Goal: Information Seeking & Learning: Check status

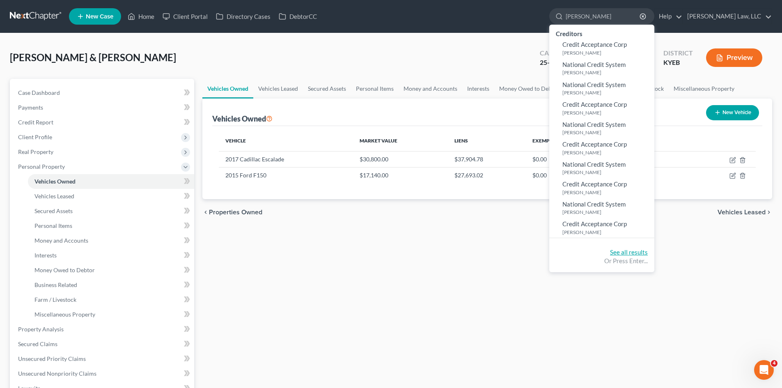
type input "[PERSON_NAME]"
click at [618, 250] on link "See all results" at bounding box center [629, 251] width 38 height 7
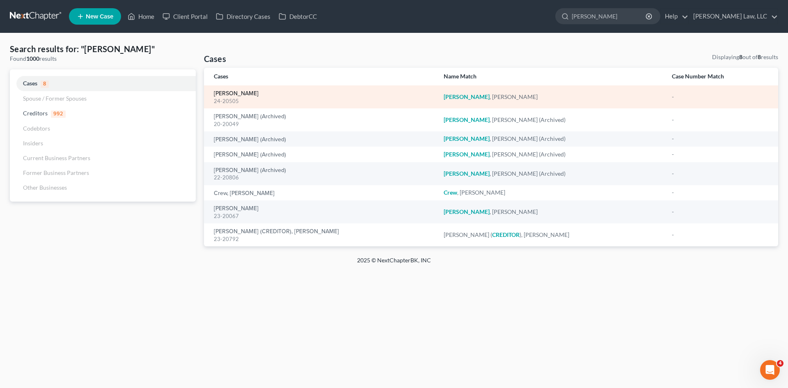
click at [232, 91] on link "[PERSON_NAME]" at bounding box center [236, 94] width 45 height 6
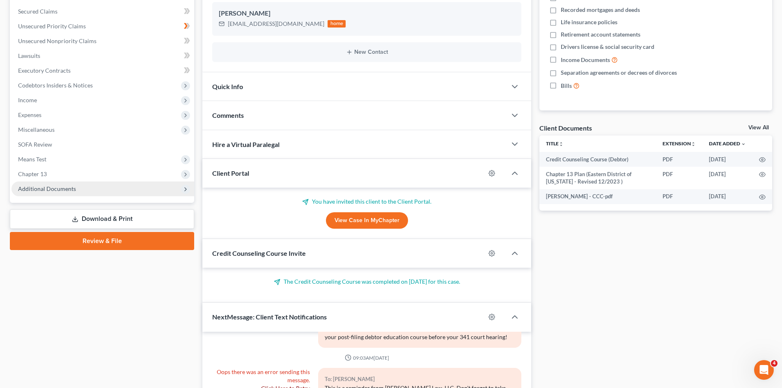
scroll to position [185, 0]
click at [56, 193] on span "Additional Documents" at bounding box center [102, 188] width 183 height 15
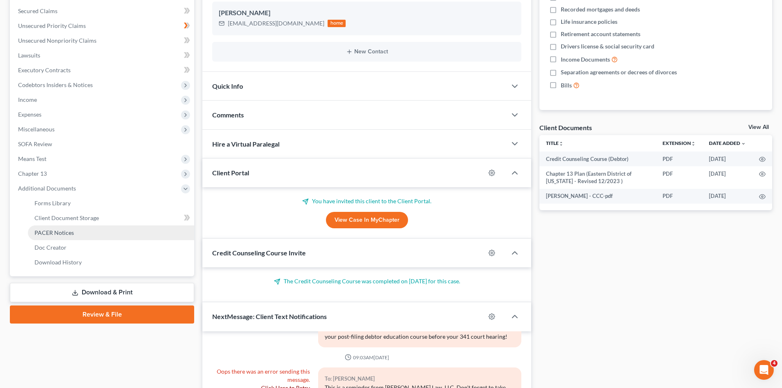
click at [54, 229] on span "PACER Notices" at bounding box center [53, 232] width 39 height 7
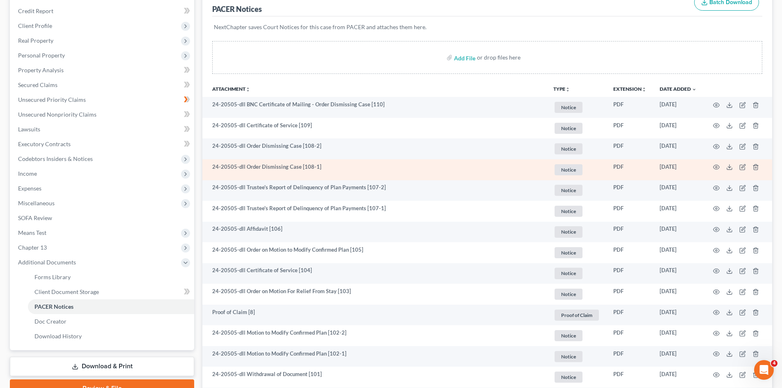
scroll to position [138, 0]
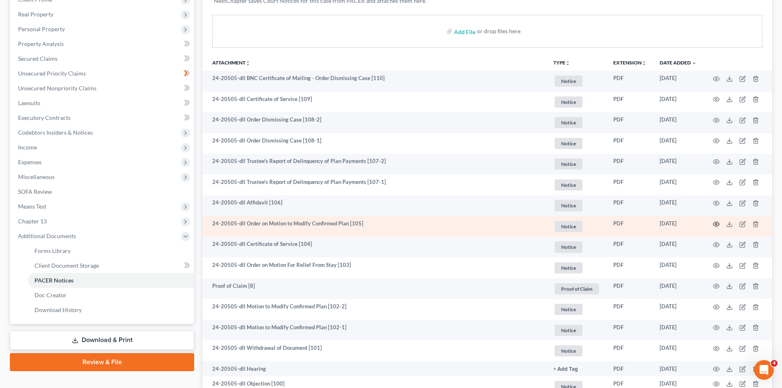
click at [717, 225] on circle "button" at bounding box center [717, 224] width 2 height 2
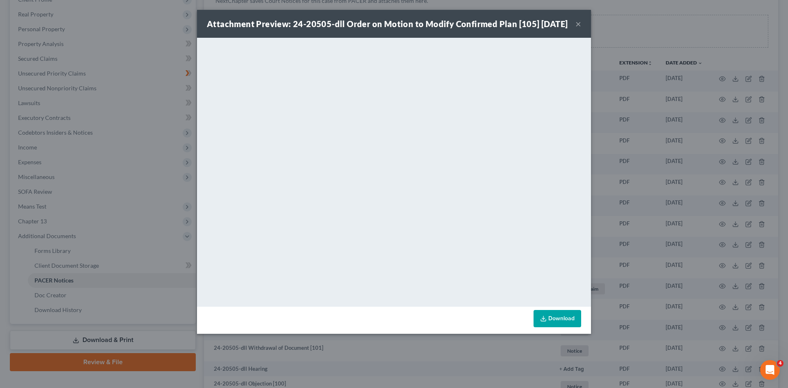
click at [578, 29] on button "×" at bounding box center [579, 24] width 6 height 10
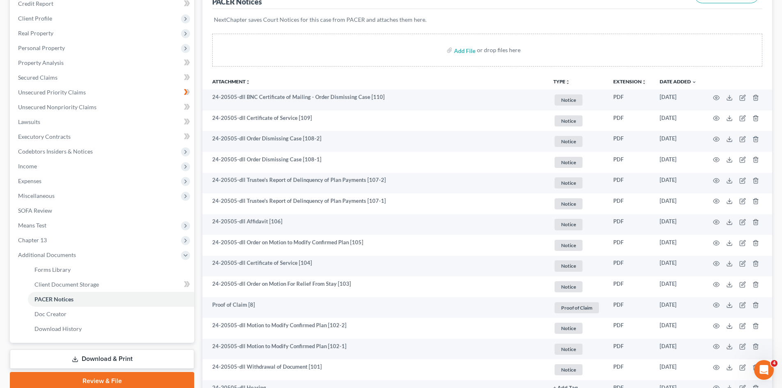
scroll to position [118, 0]
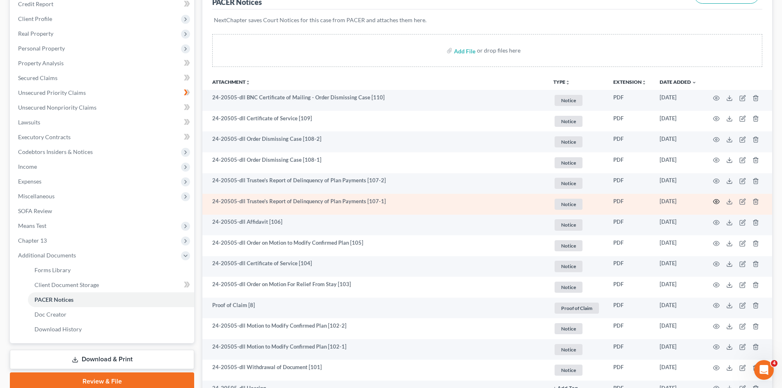
click at [718, 203] on icon "button" at bounding box center [717, 202] width 6 height 5
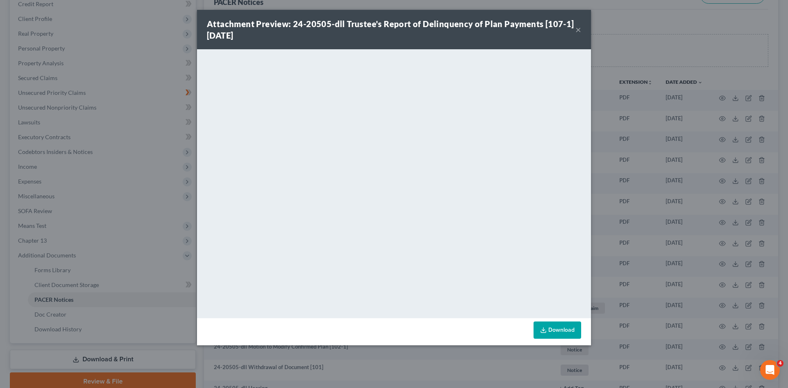
click at [580, 27] on button "×" at bounding box center [579, 30] width 6 height 10
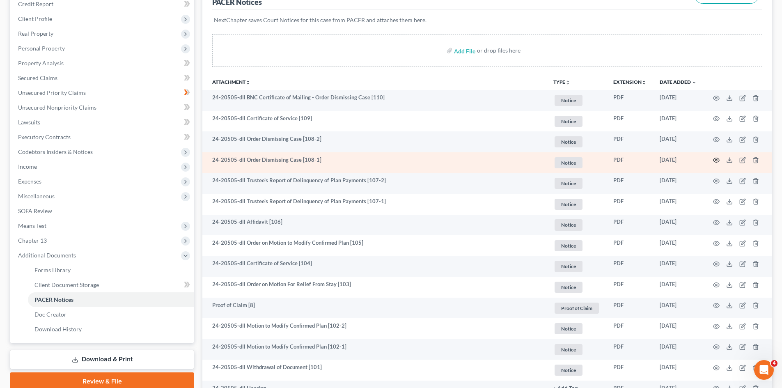
click at [716, 158] on icon "button" at bounding box center [716, 160] width 7 height 7
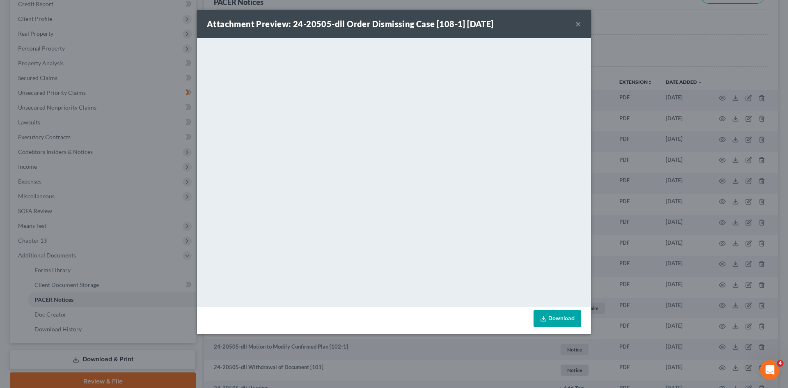
click at [577, 25] on button "×" at bounding box center [579, 24] width 6 height 10
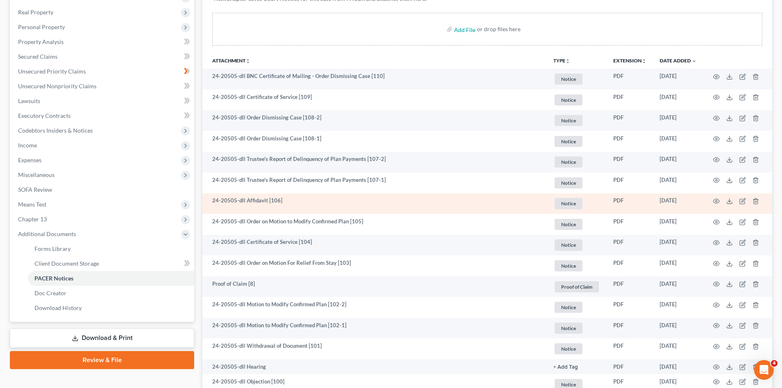
scroll to position [140, 0]
click at [718, 200] on icon "button" at bounding box center [716, 201] width 7 height 7
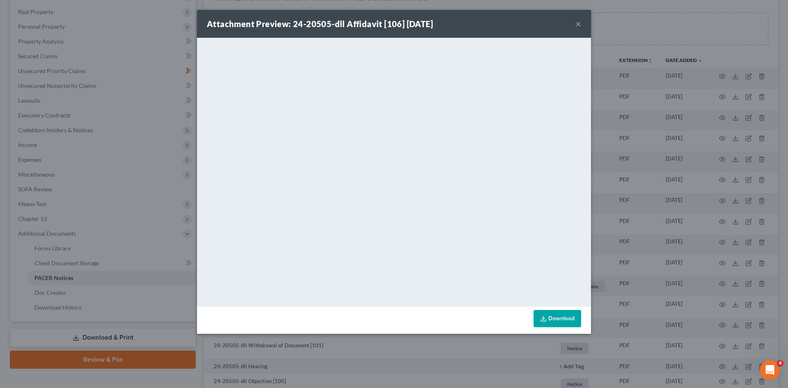
click at [577, 24] on button "×" at bounding box center [579, 24] width 6 height 10
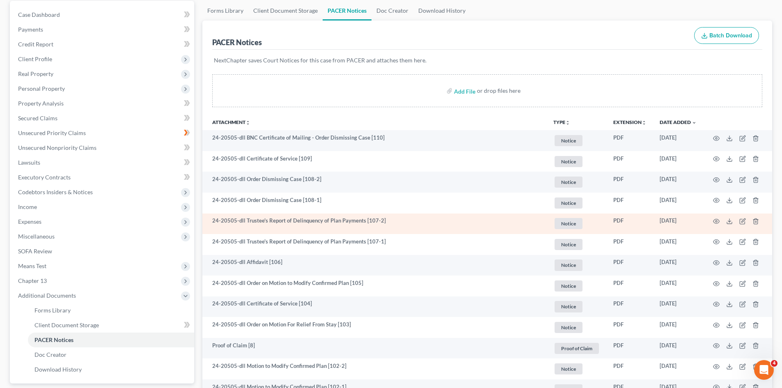
scroll to position [78, 0]
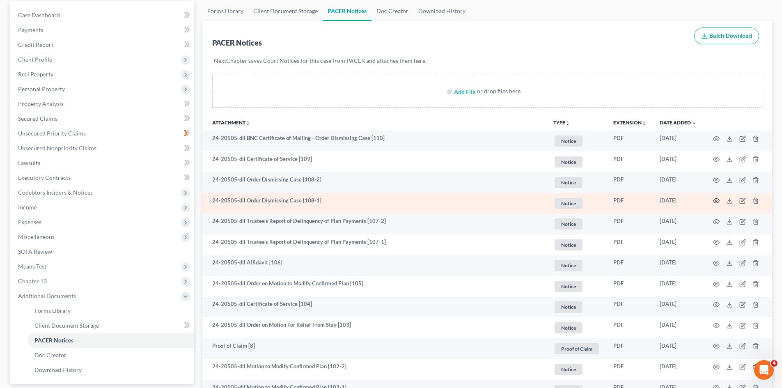
click at [717, 199] on icon "button" at bounding box center [717, 201] width 6 height 5
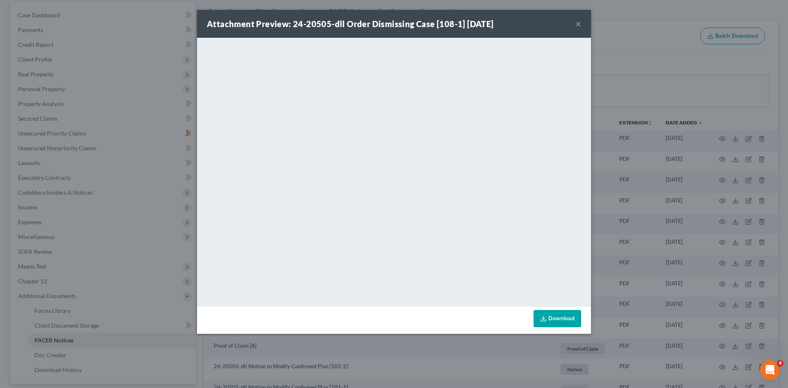
click at [580, 19] on button "×" at bounding box center [579, 24] width 6 height 10
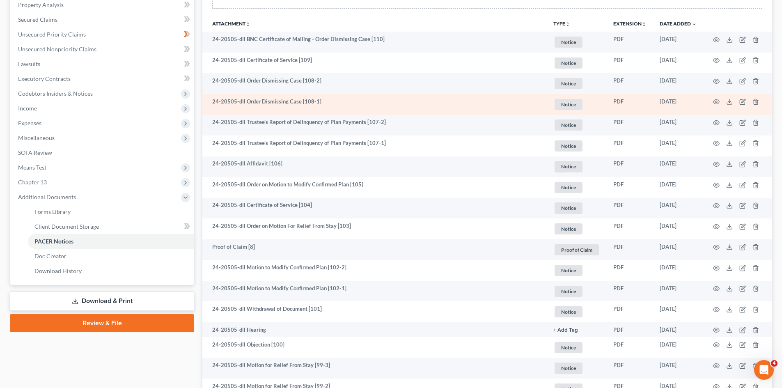
scroll to position [0, 0]
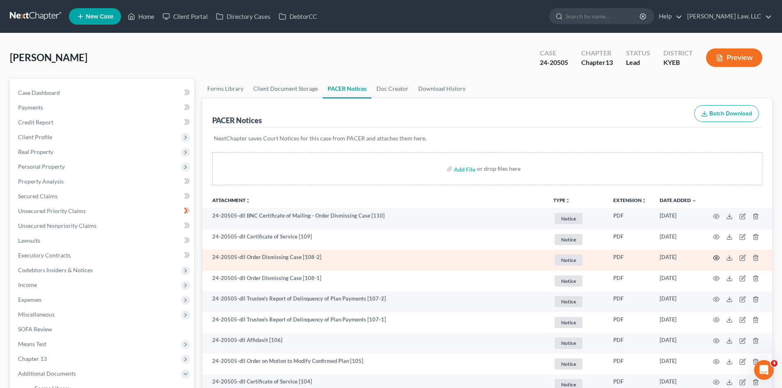
click at [715, 257] on icon "button" at bounding box center [716, 258] width 7 height 7
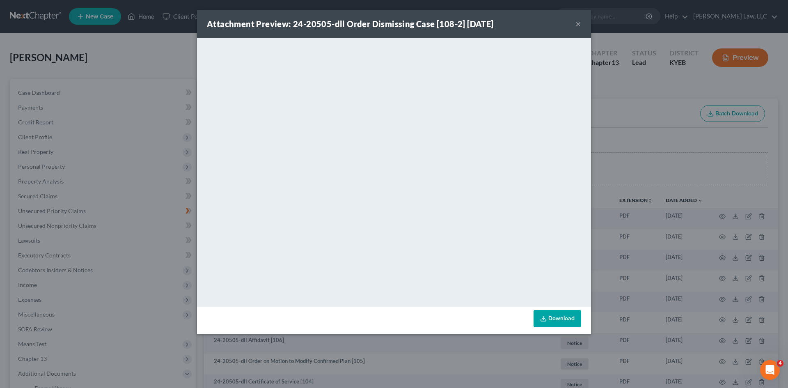
click at [578, 23] on button "×" at bounding box center [579, 24] width 6 height 10
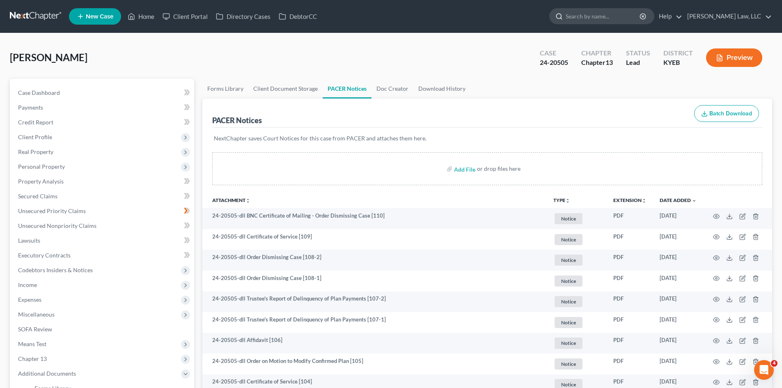
click at [577, 15] on input "search" at bounding box center [603, 16] width 75 height 15
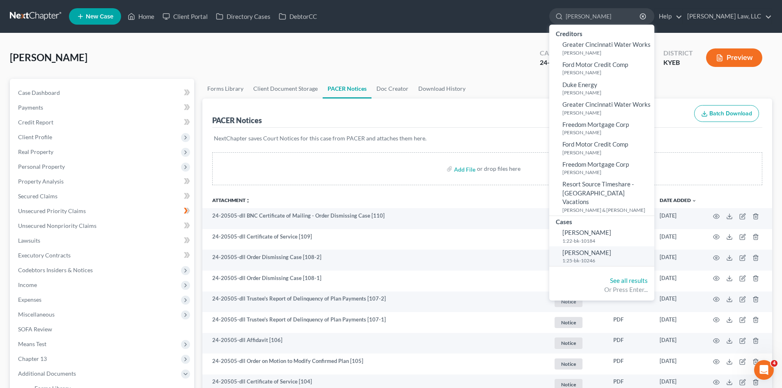
type input "[PERSON_NAME]"
click at [591, 249] on span "[PERSON_NAME]" at bounding box center [587, 252] width 49 height 7
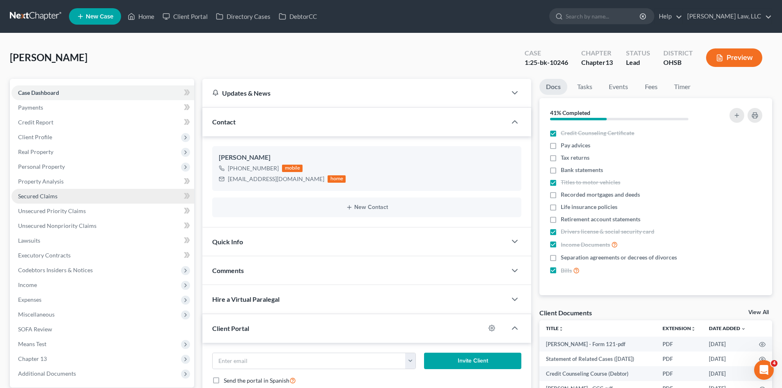
scroll to position [209, 0]
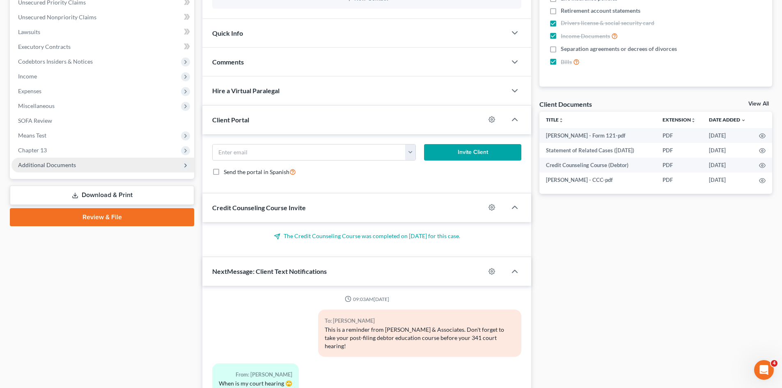
click at [87, 169] on span "Additional Documents" at bounding box center [102, 165] width 183 height 15
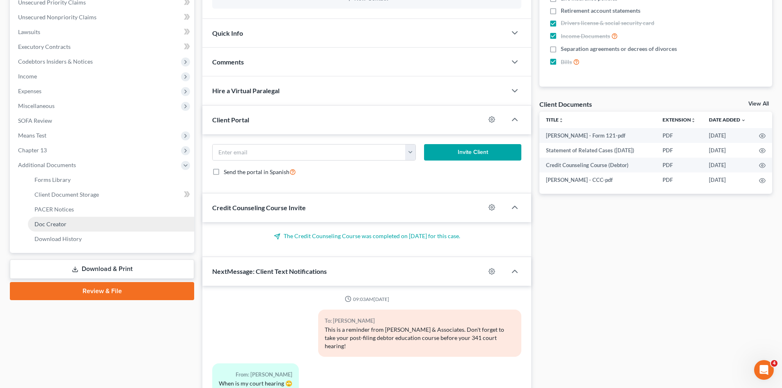
scroll to position [637, 0]
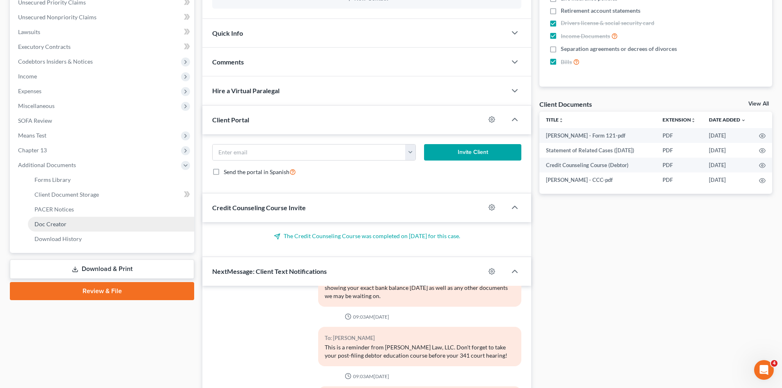
click at [60, 217] on link "Doc Creator" at bounding box center [111, 224] width 166 height 15
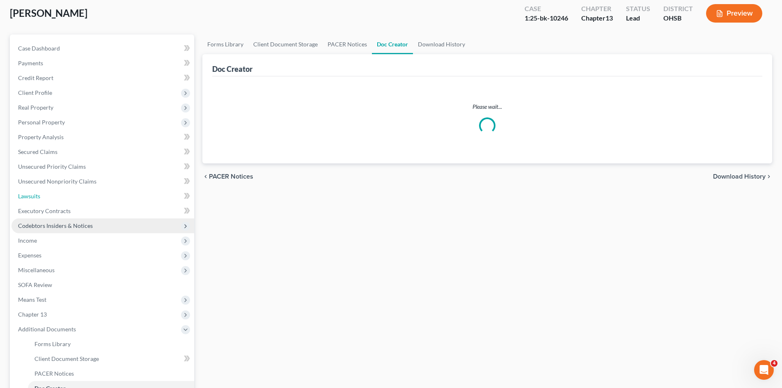
scroll to position [5, 0]
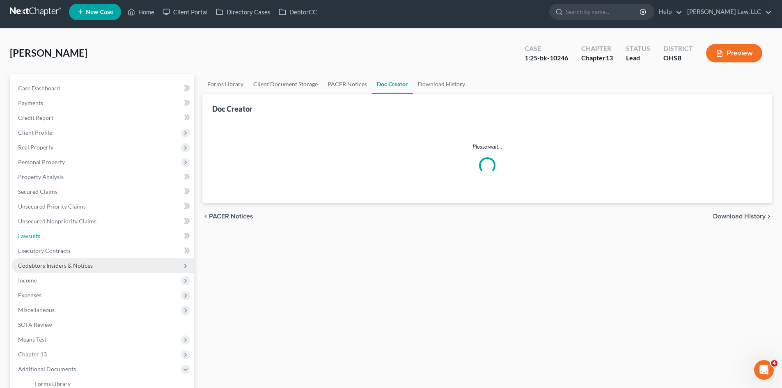
click at [60, 211] on ul "Case Dashboard Payments Invoices Payments Payments Credit Report Client Profile" at bounding box center [102, 266] width 183 height 370
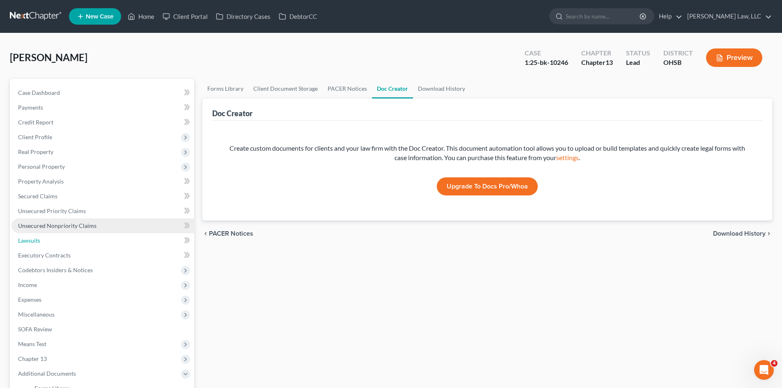
scroll to position [152, 0]
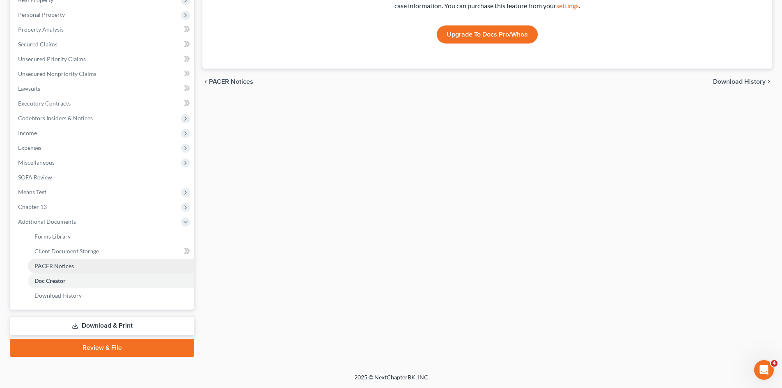
click at [59, 264] on span "PACER Notices" at bounding box center [53, 265] width 39 height 7
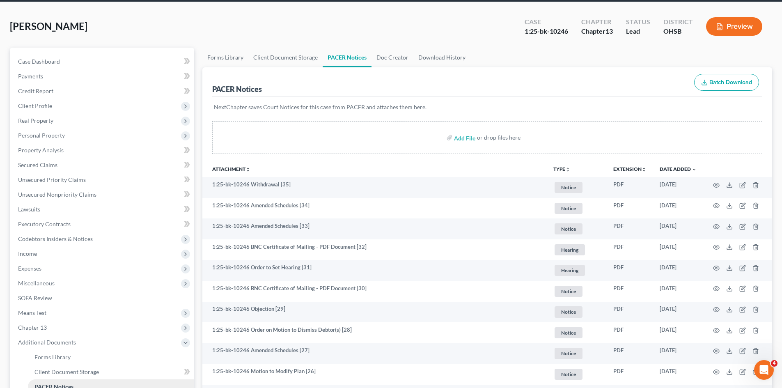
scroll to position [33, 0]
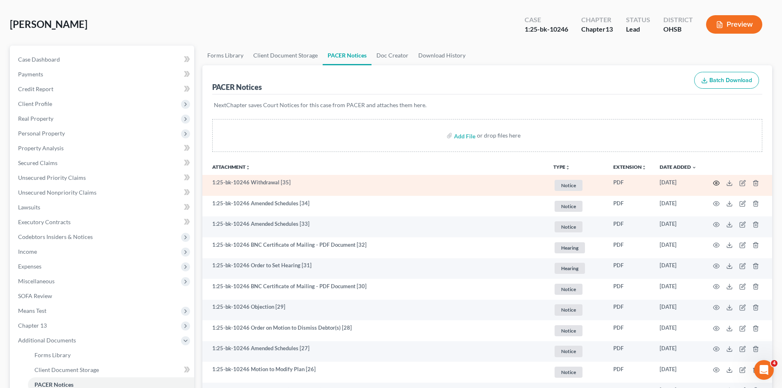
click at [718, 180] on icon "button" at bounding box center [716, 183] width 7 height 7
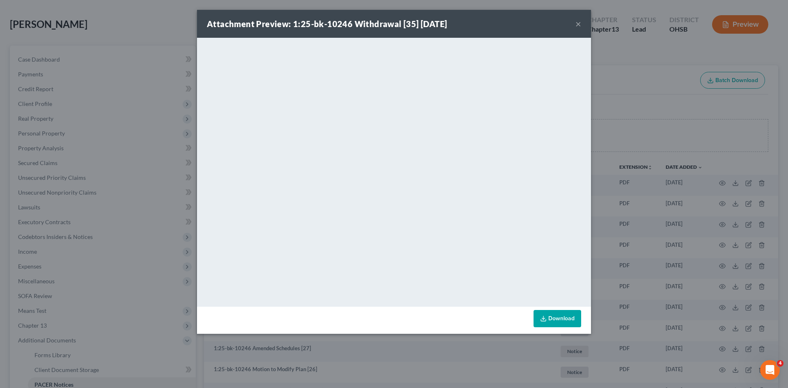
click at [577, 21] on button "×" at bounding box center [579, 24] width 6 height 10
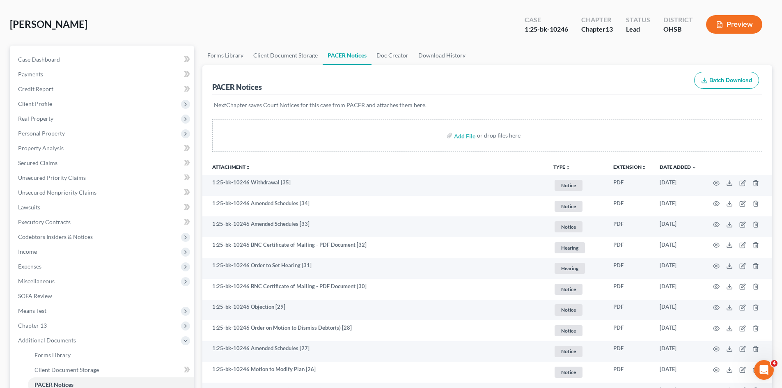
scroll to position [0, 0]
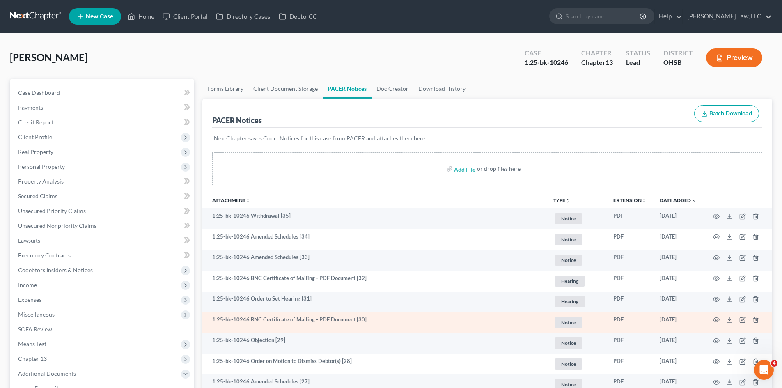
click at [580, 322] on span "Notice" at bounding box center [569, 322] width 28 height 11
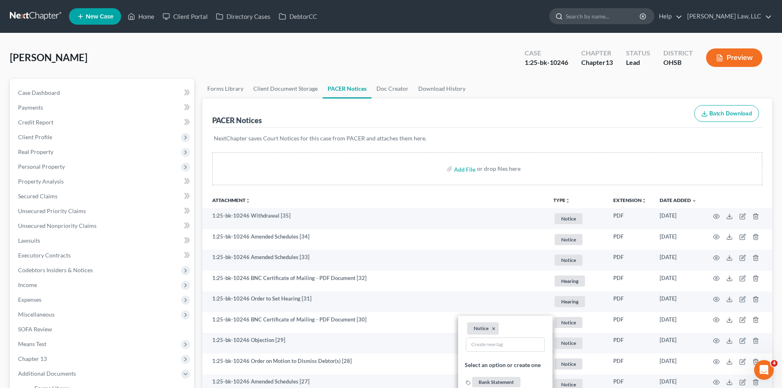
click at [629, 15] on input "search" at bounding box center [603, 16] width 75 height 15
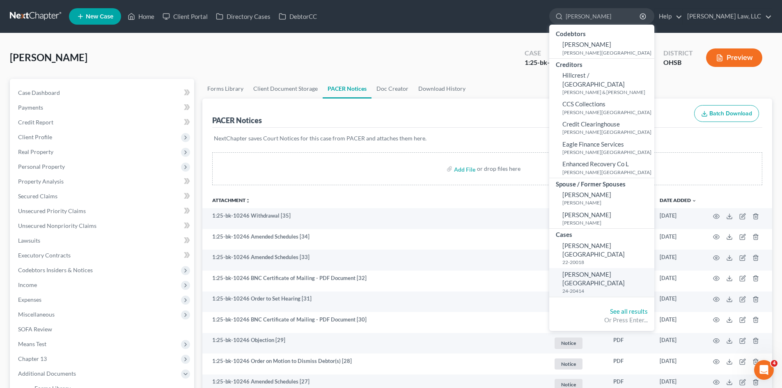
type input "[PERSON_NAME]"
click at [590, 271] on span "[PERSON_NAME][GEOGRAPHIC_DATA]" at bounding box center [594, 279] width 62 height 16
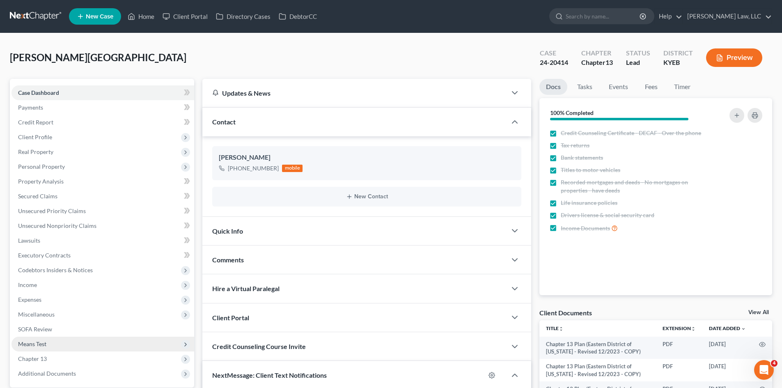
scroll to position [104, 0]
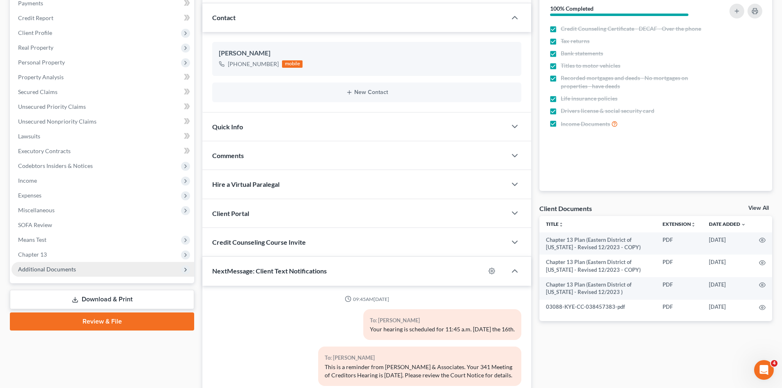
click at [53, 270] on span "Additional Documents" at bounding box center [47, 269] width 58 height 7
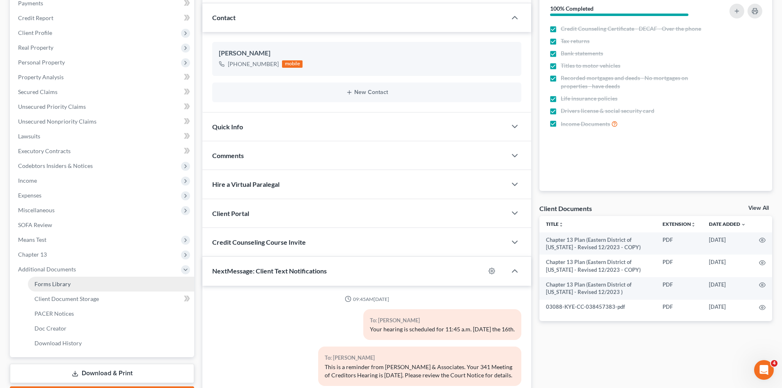
scroll to position [133, 0]
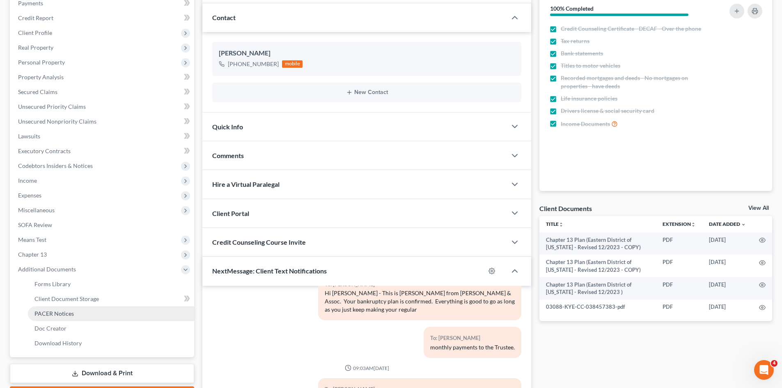
click at [52, 309] on link "PACER Notices" at bounding box center [111, 313] width 166 height 15
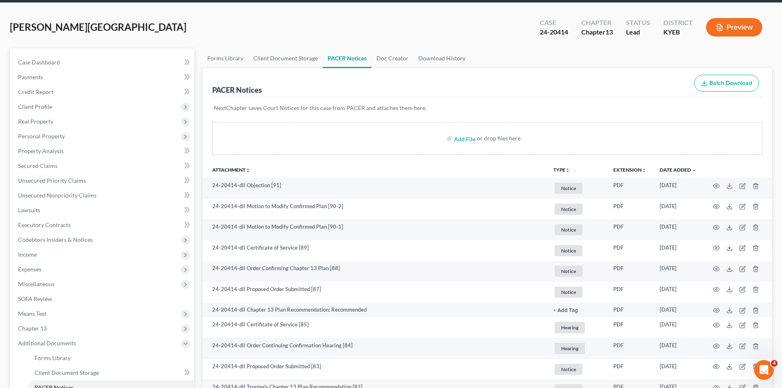
scroll to position [31, 0]
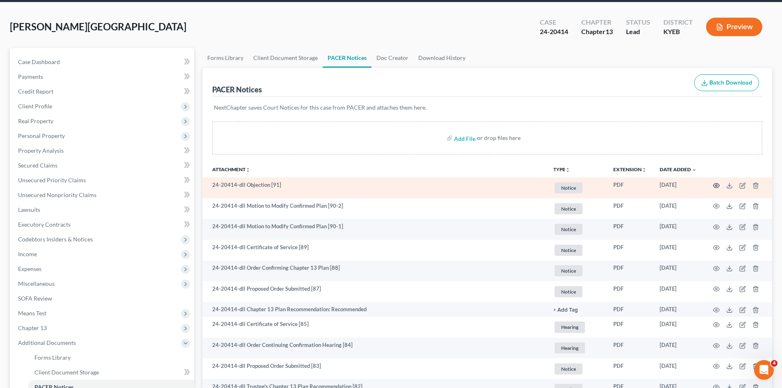
click at [715, 183] on icon "button" at bounding box center [716, 185] width 7 height 7
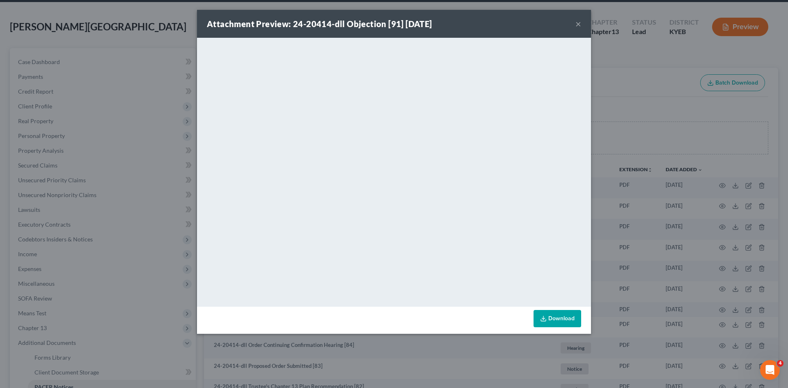
click at [580, 23] on button "×" at bounding box center [579, 24] width 6 height 10
